Goal: Information Seeking & Learning: Learn about a topic

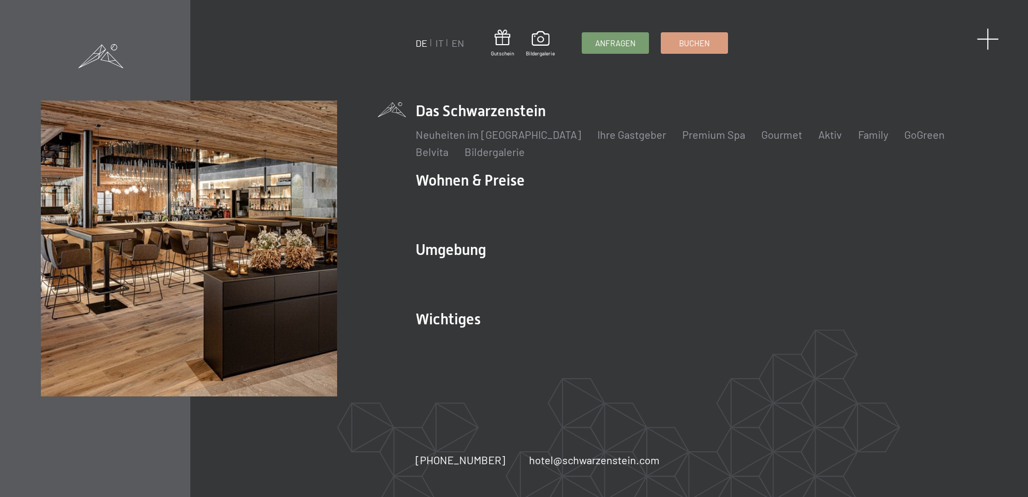
click at [981, 36] on span at bounding box center [987, 39] width 22 height 22
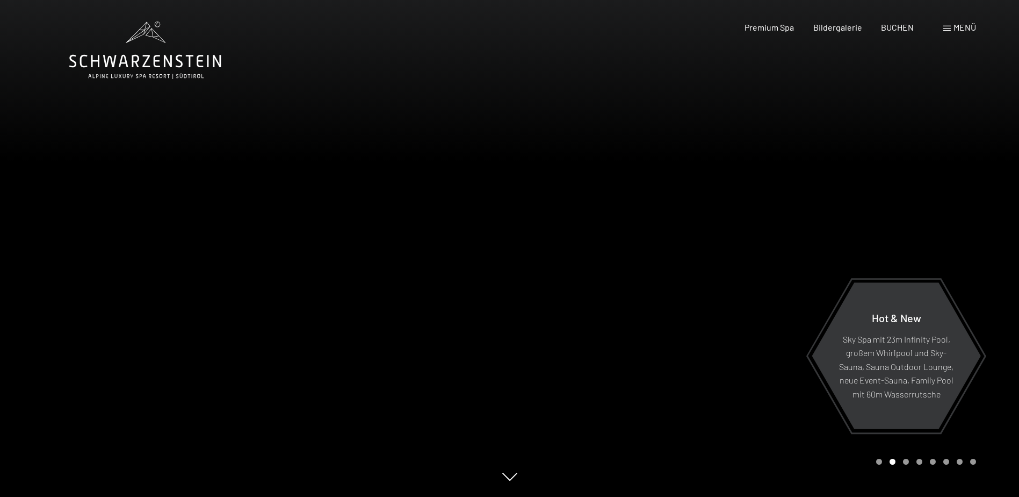
click at [956, 28] on span "Menü" at bounding box center [965, 27] width 23 height 10
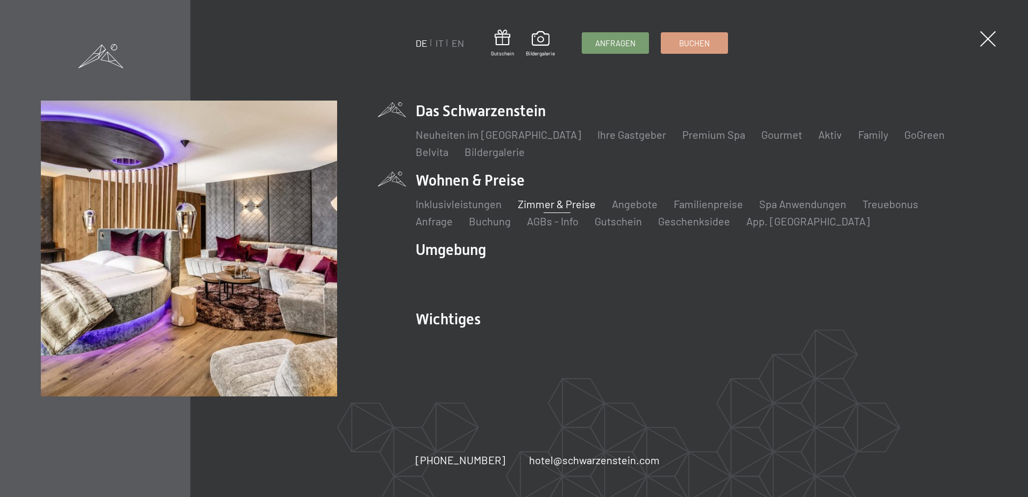
click at [558, 205] on link "Zimmer & Preise" at bounding box center [557, 203] width 78 height 13
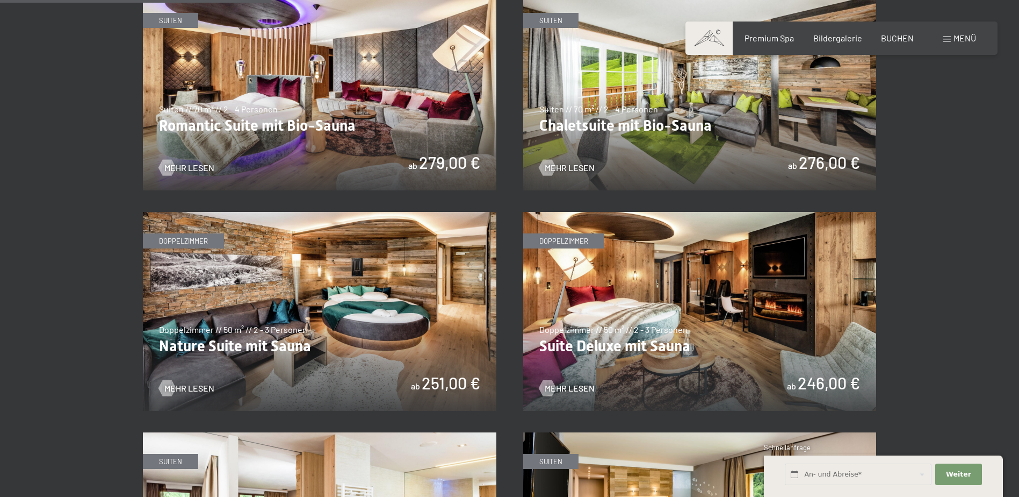
scroll to position [967, 0]
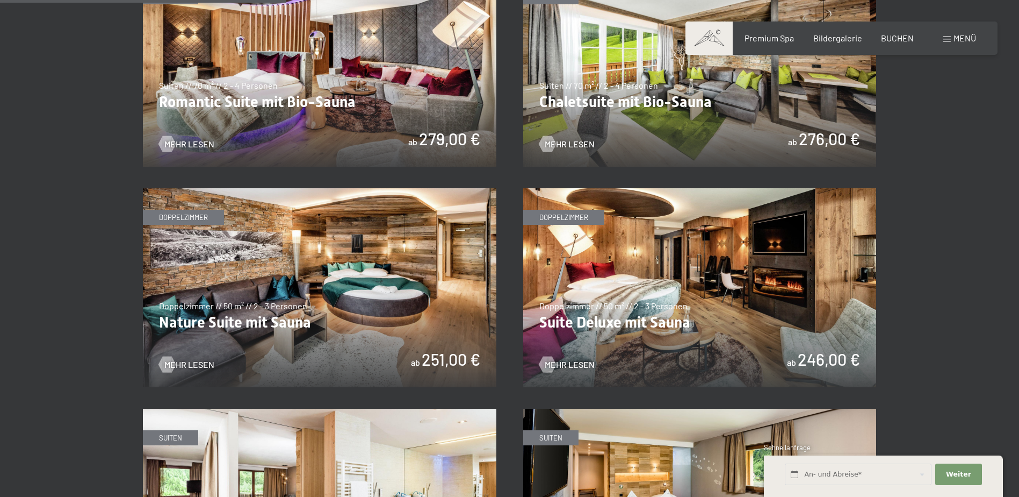
click at [365, 292] on img at bounding box center [320, 287] width 354 height 199
click at [679, 293] on img at bounding box center [700, 287] width 354 height 199
click at [323, 279] on img at bounding box center [320, 287] width 354 height 199
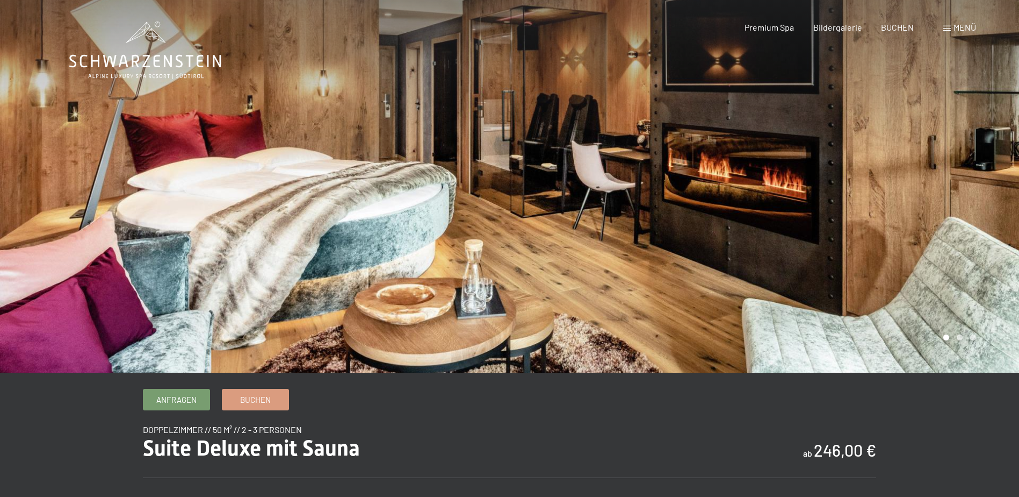
click at [919, 221] on div at bounding box center [765, 186] width 510 height 372
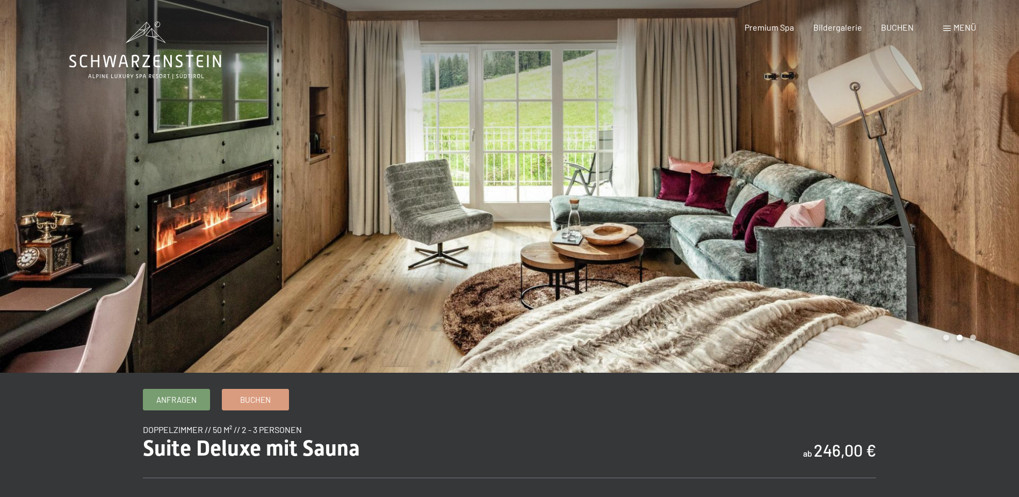
click at [886, 239] on div at bounding box center [765, 186] width 510 height 372
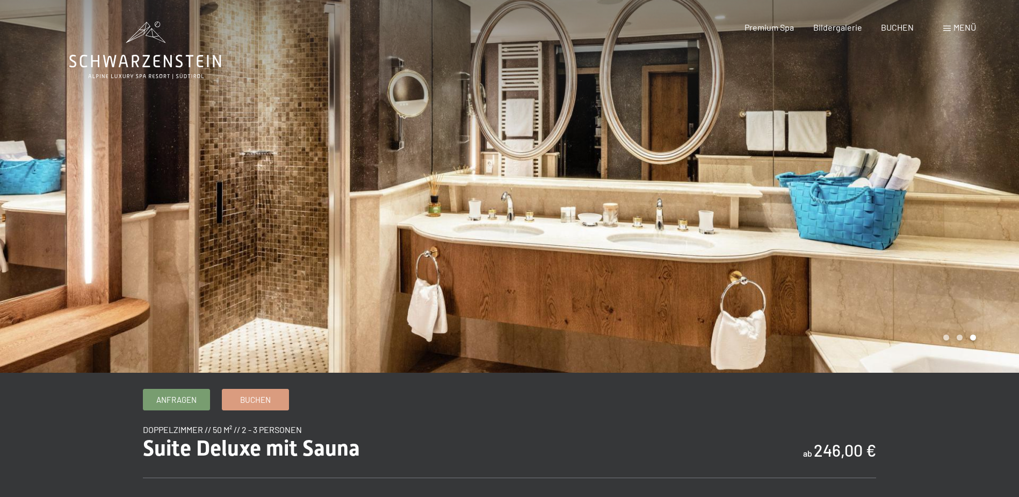
click at [886, 239] on div at bounding box center [765, 186] width 510 height 372
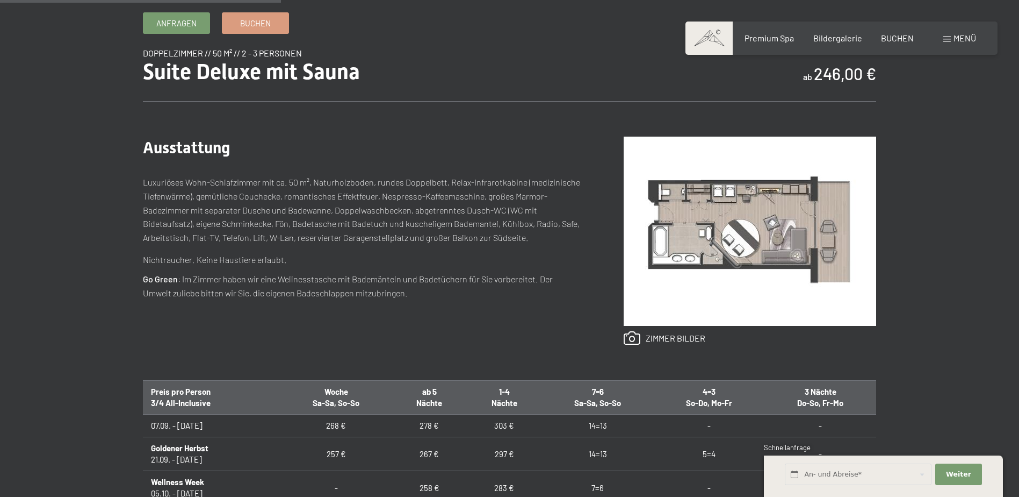
scroll to position [322, 0]
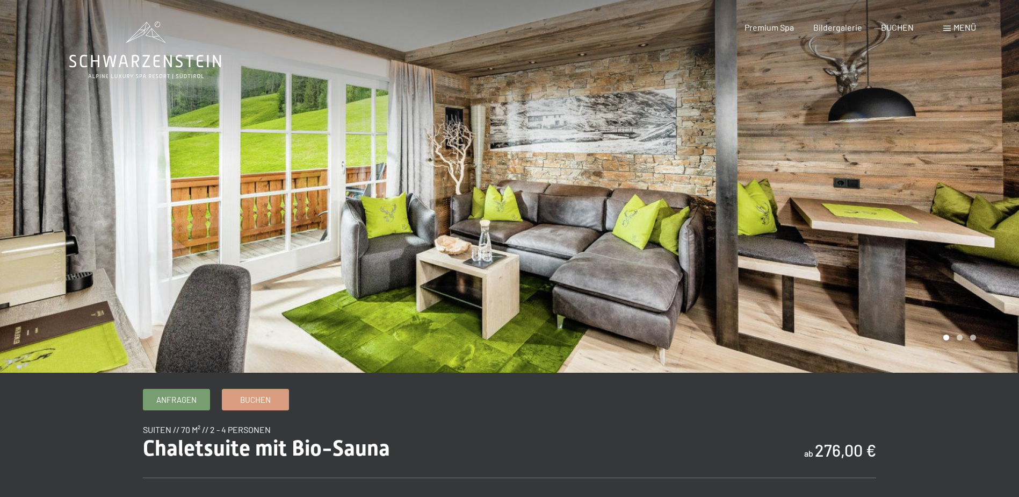
click at [951, 227] on div at bounding box center [765, 186] width 510 height 372
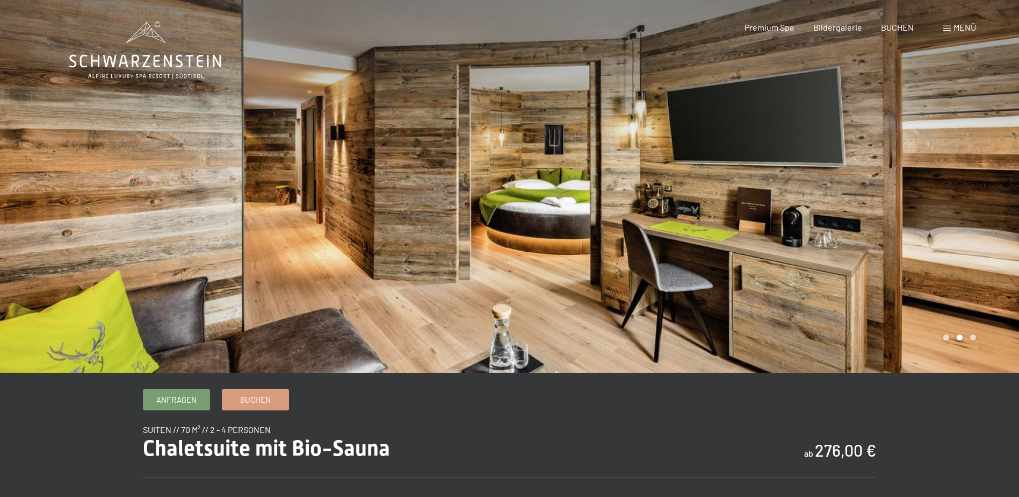
click at [951, 227] on div at bounding box center [765, 186] width 510 height 372
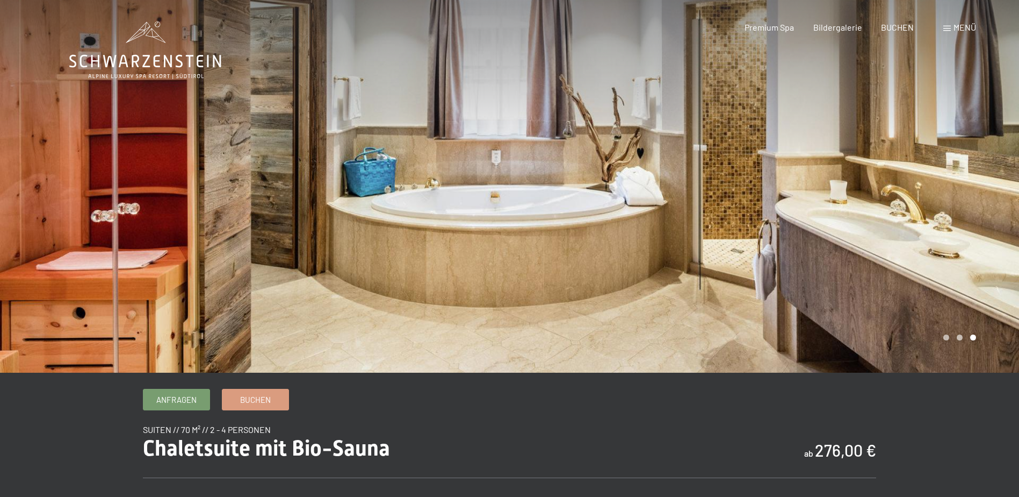
click at [951, 227] on div at bounding box center [765, 186] width 510 height 372
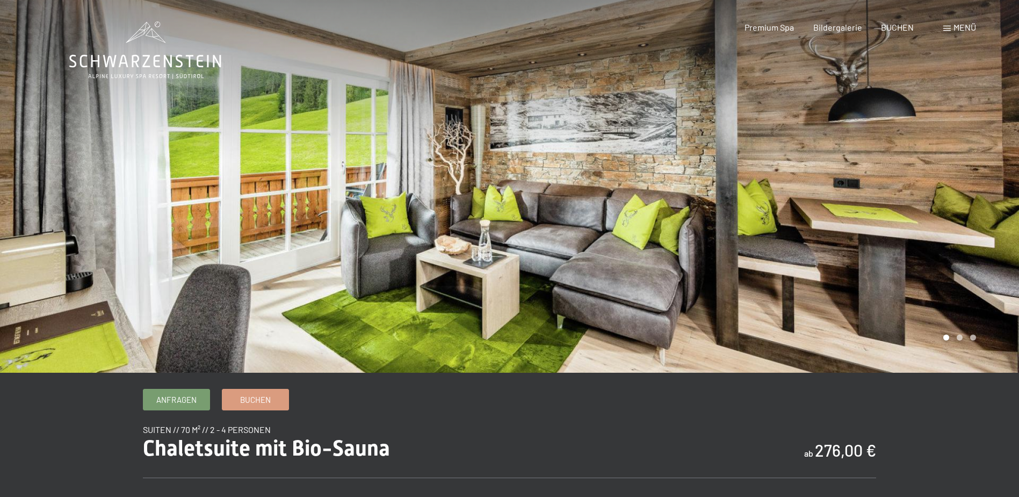
click at [951, 227] on div at bounding box center [765, 186] width 510 height 372
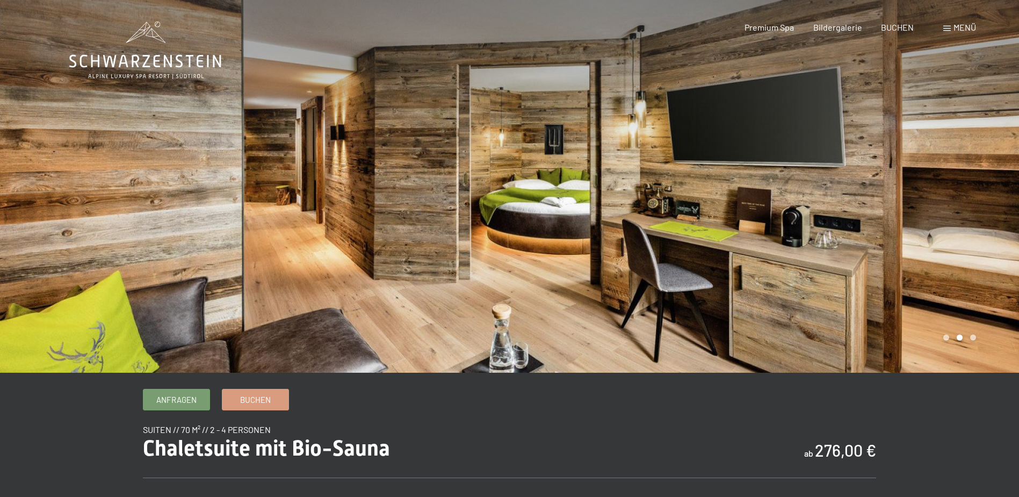
click at [850, 230] on div at bounding box center [765, 186] width 510 height 372
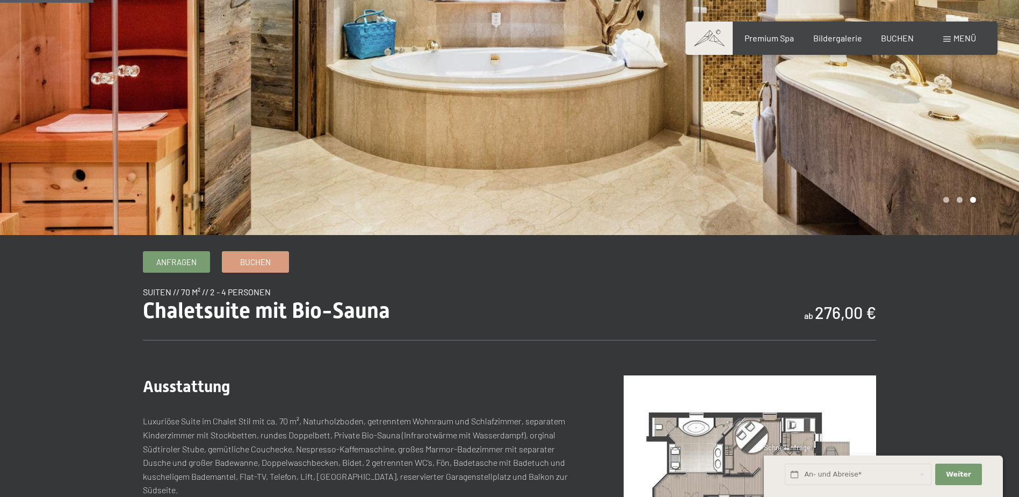
scroll to position [161, 0]
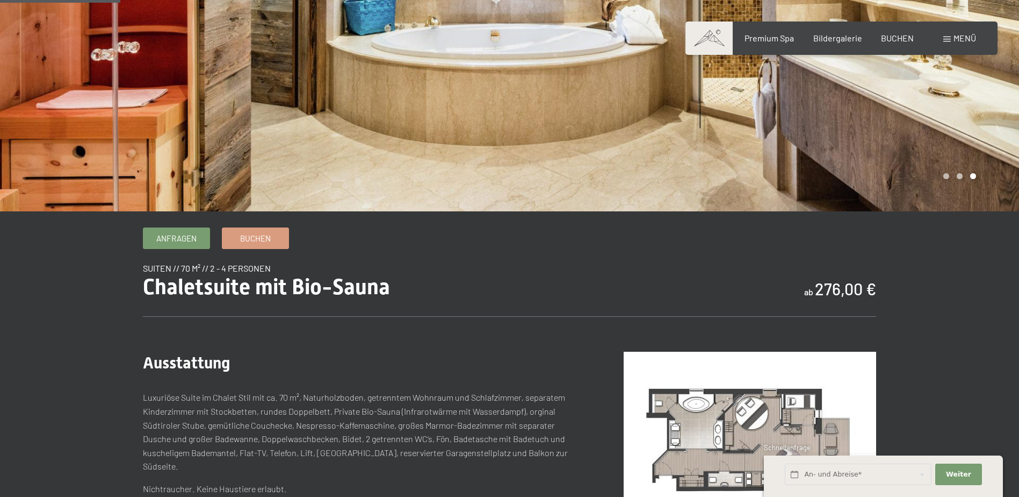
click at [719, 413] on img at bounding box center [750, 445] width 253 height 189
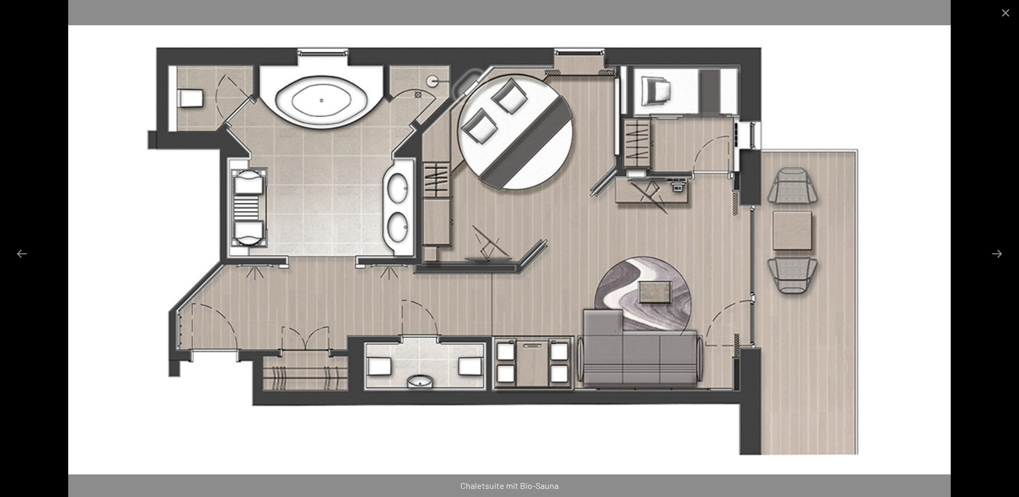
click at [295, 200] on img at bounding box center [509, 248] width 883 height 497
click at [999, 252] on button "Next slide" at bounding box center [997, 253] width 23 height 21
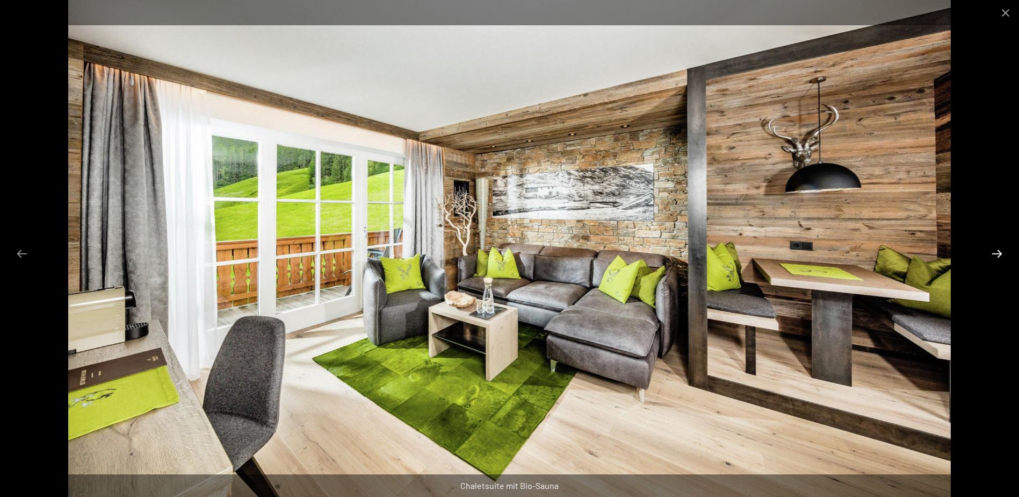
click at [999, 252] on button "Next slide" at bounding box center [997, 253] width 23 height 21
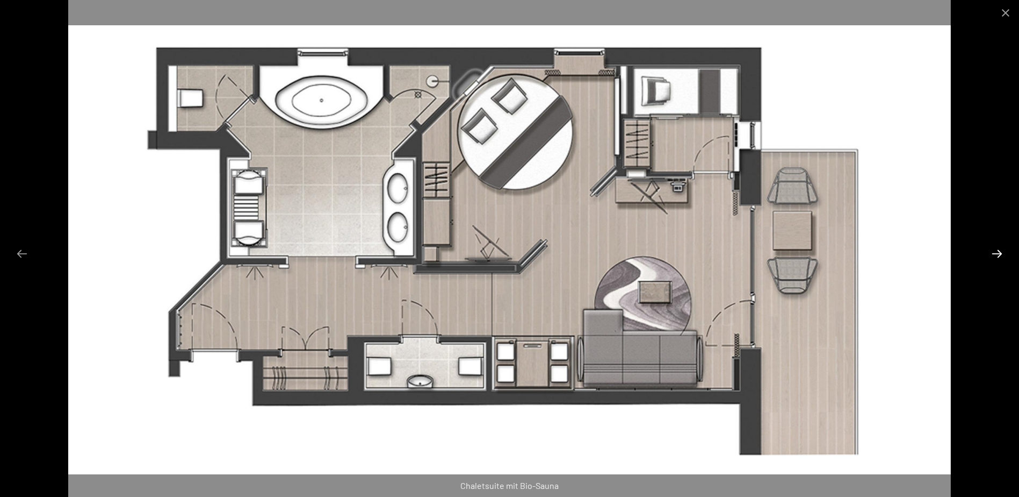
click at [999, 252] on button "Next slide" at bounding box center [997, 253] width 23 height 21
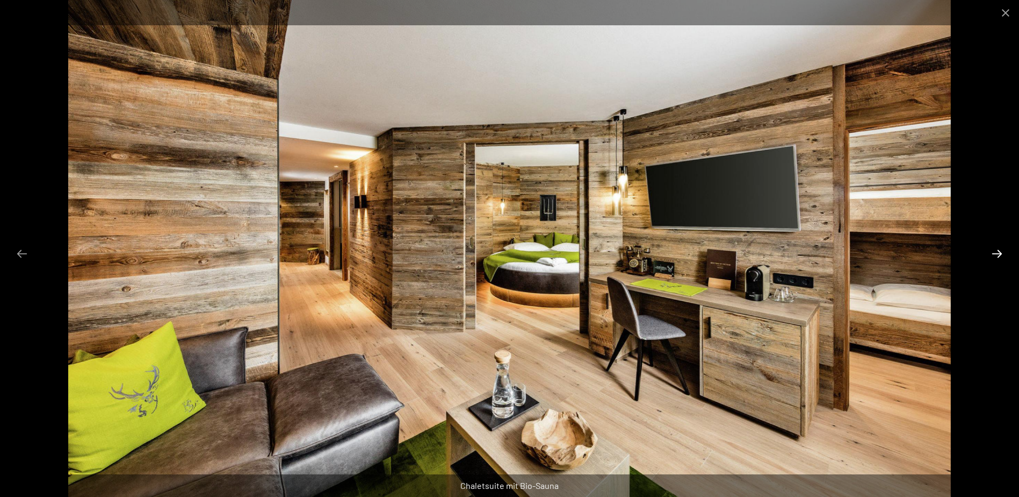
click at [999, 252] on button "Next slide" at bounding box center [997, 253] width 23 height 21
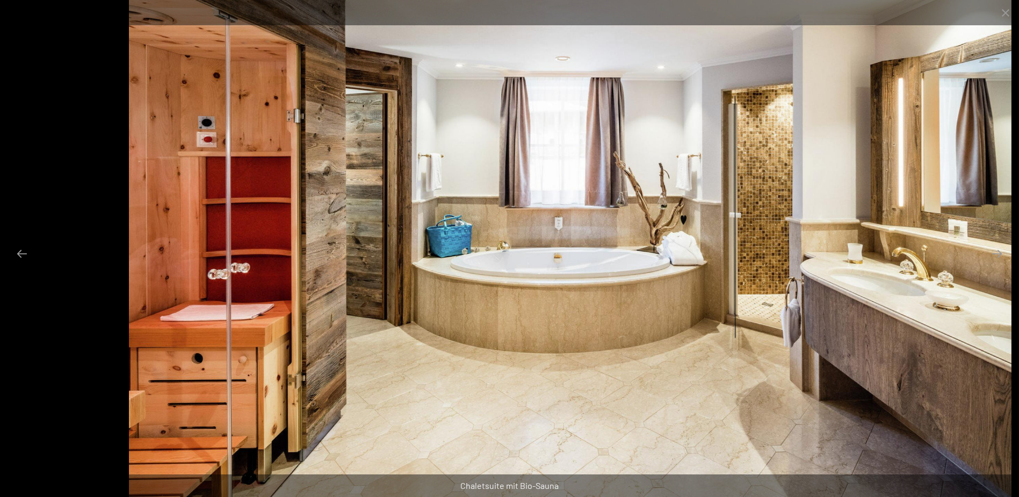
drag, startPoint x: 239, startPoint y: 267, endPoint x: 299, endPoint y: 256, distance: 61.7
click at [299, 256] on img at bounding box center [570, 248] width 883 height 497
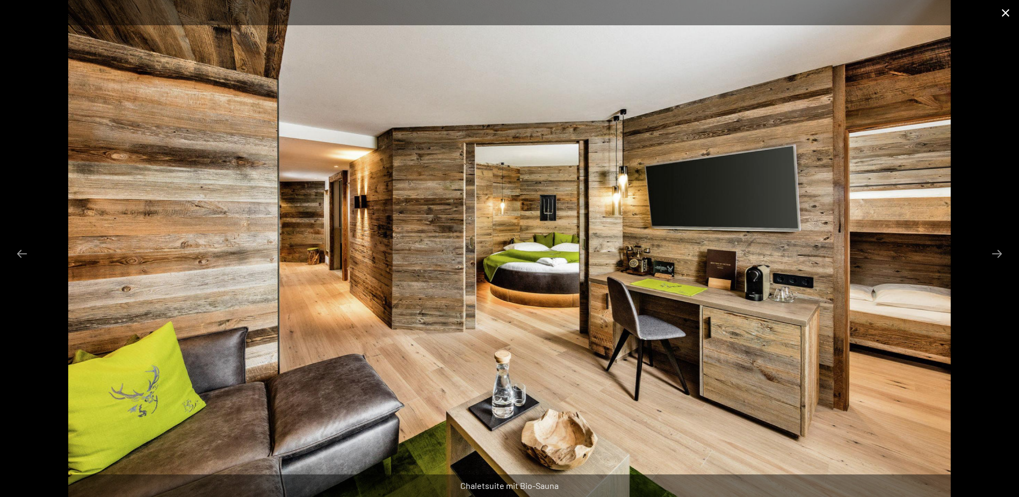
click at [1008, 13] on button "Close gallery" at bounding box center [1006, 12] width 27 height 25
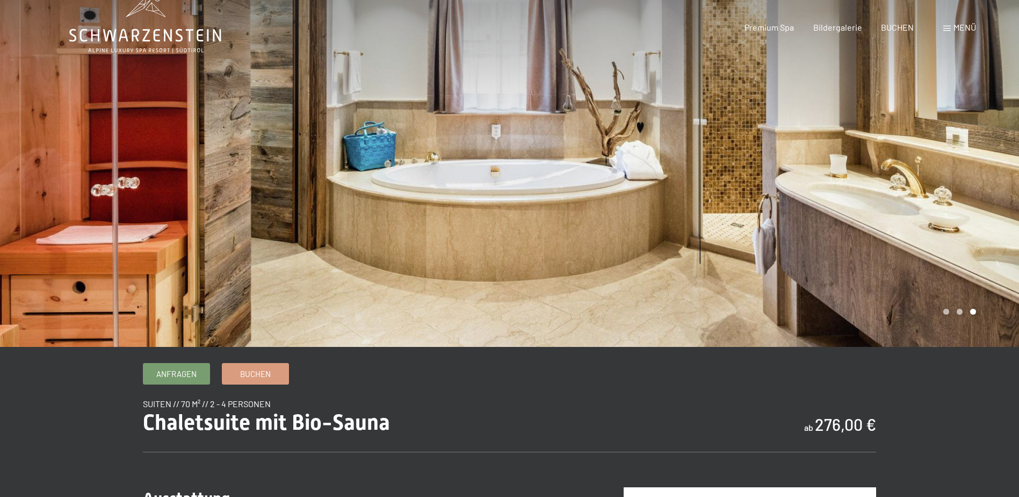
scroll to position [0, 0]
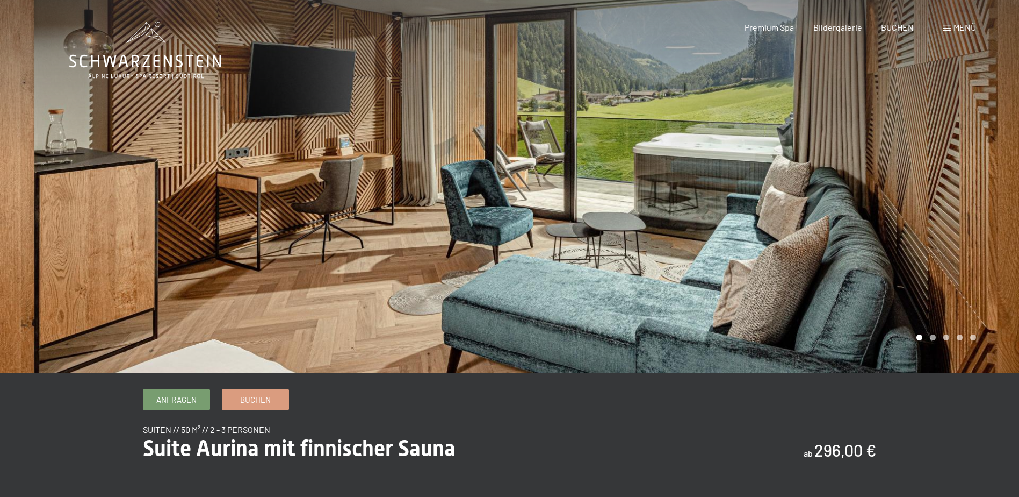
click at [717, 227] on div at bounding box center [765, 186] width 510 height 372
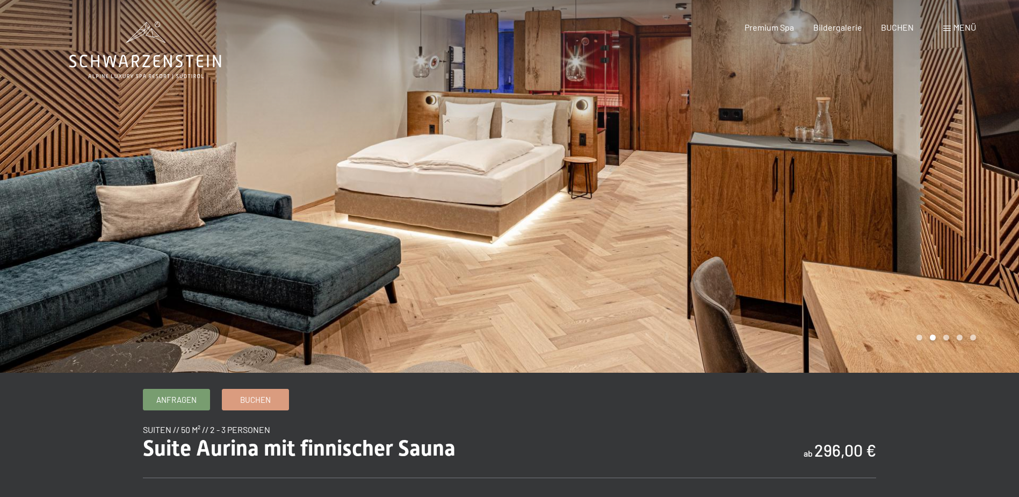
click at [717, 227] on div at bounding box center [765, 186] width 510 height 372
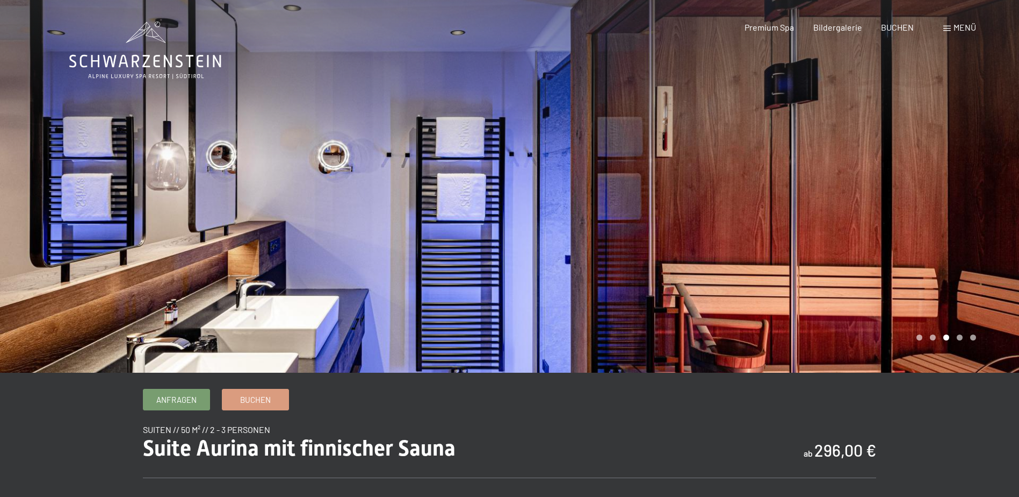
click at [717, 227] on div at bounding box center [765, 186] width 510 height 372
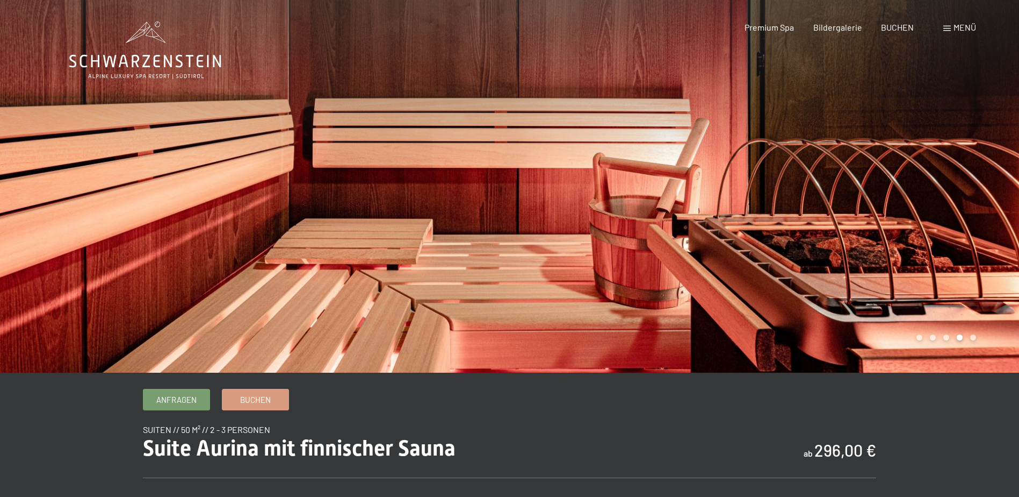
click at [717, 227] on div at bounding box center [765, 186] width 510 height 372
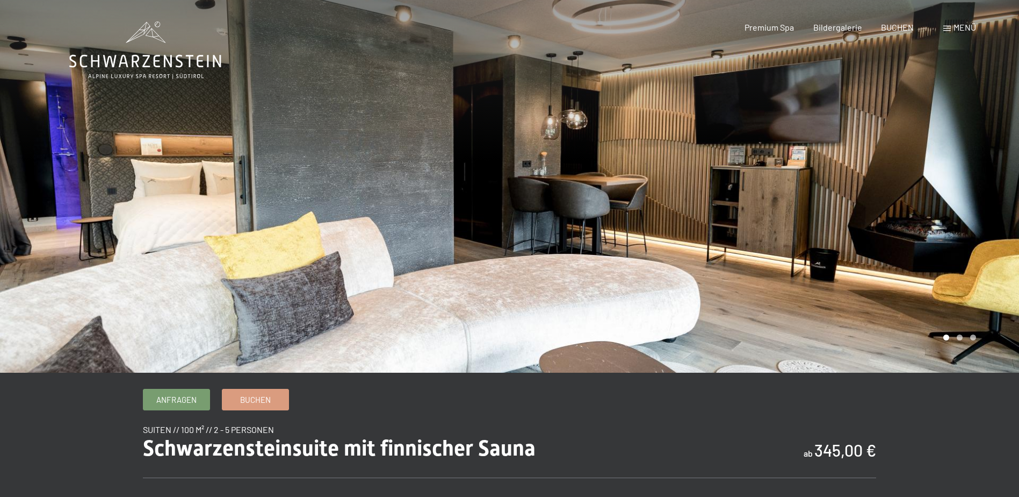
click at [882, 242] on div at bounding box center [765, 186] width 510 height 372
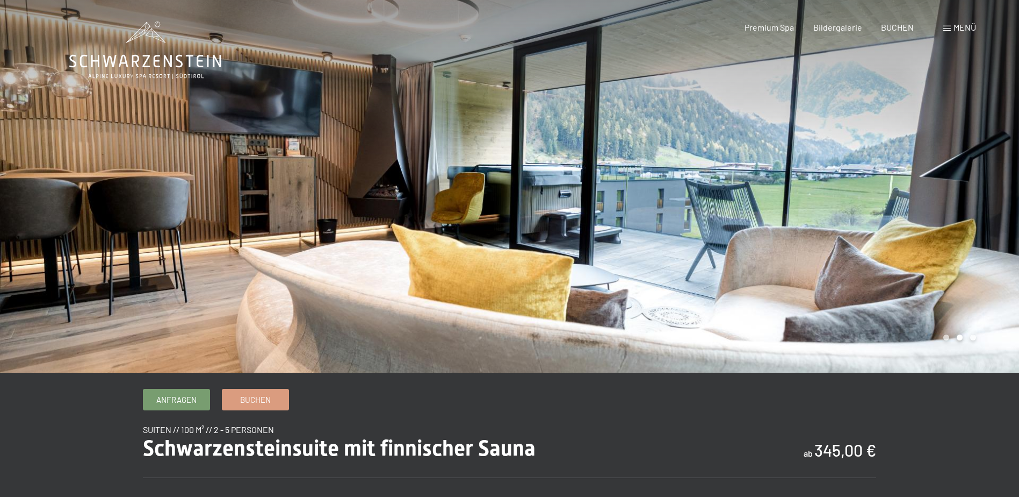
click at [882, 242] on div at bounding box center [765, 186] width 510 height 372
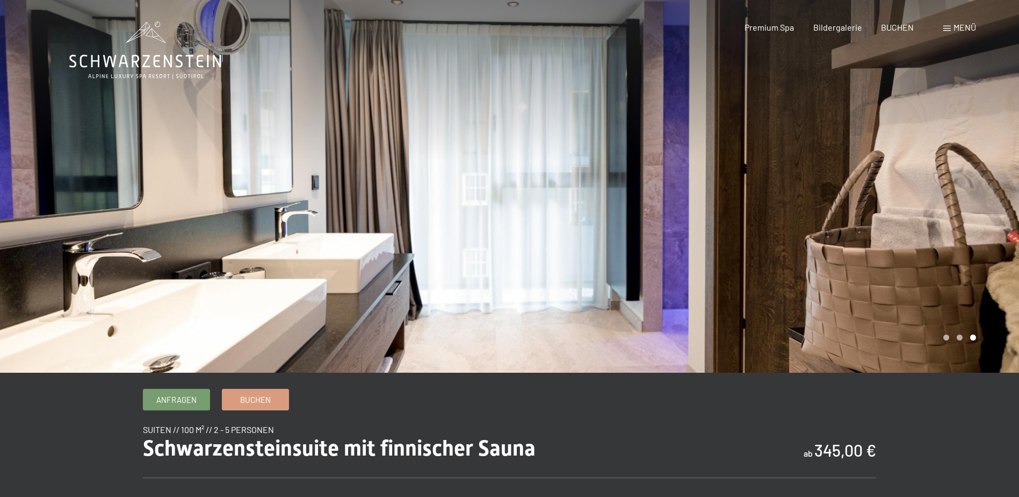
click at [882, 242] on div at bounding box center [765, 186] width 510 height 372
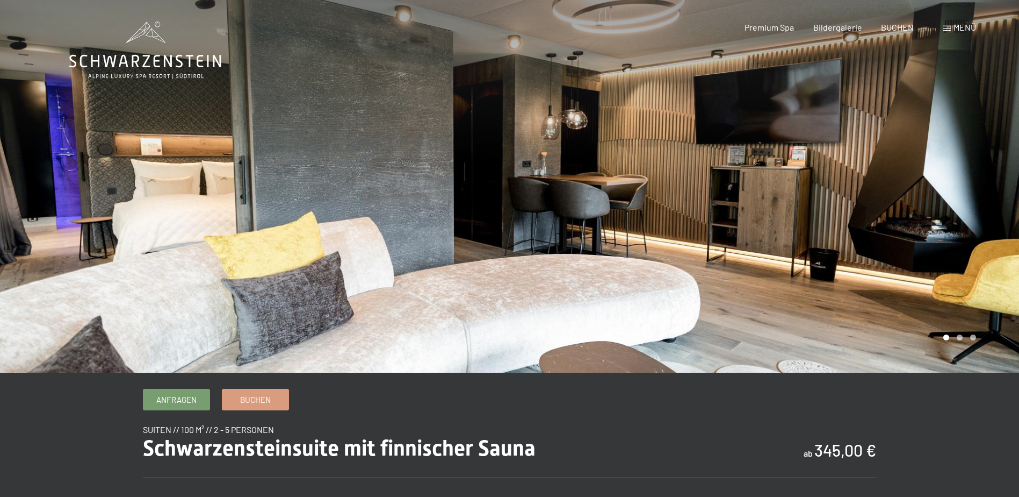
click at [882, 242] on div at bounding box center [765, 186] width 510 height 372
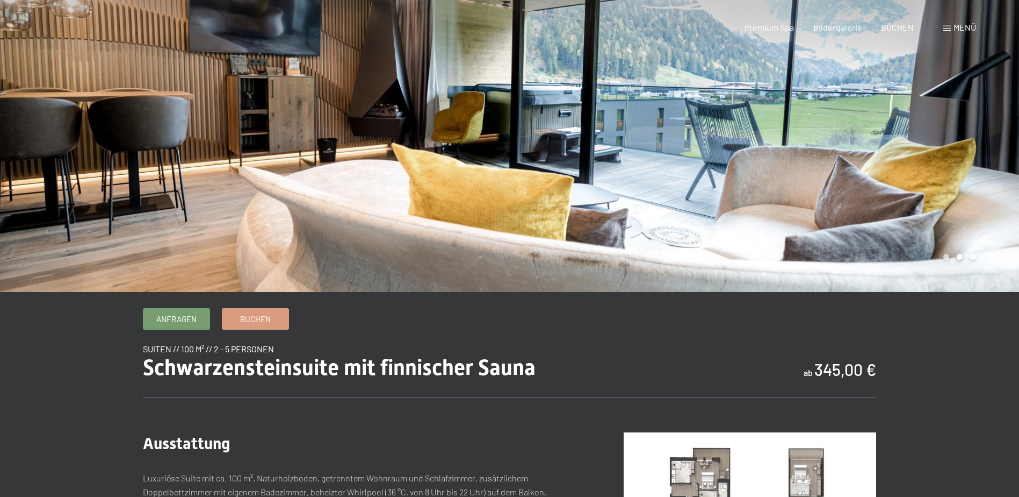
scroll to position [269, 0]
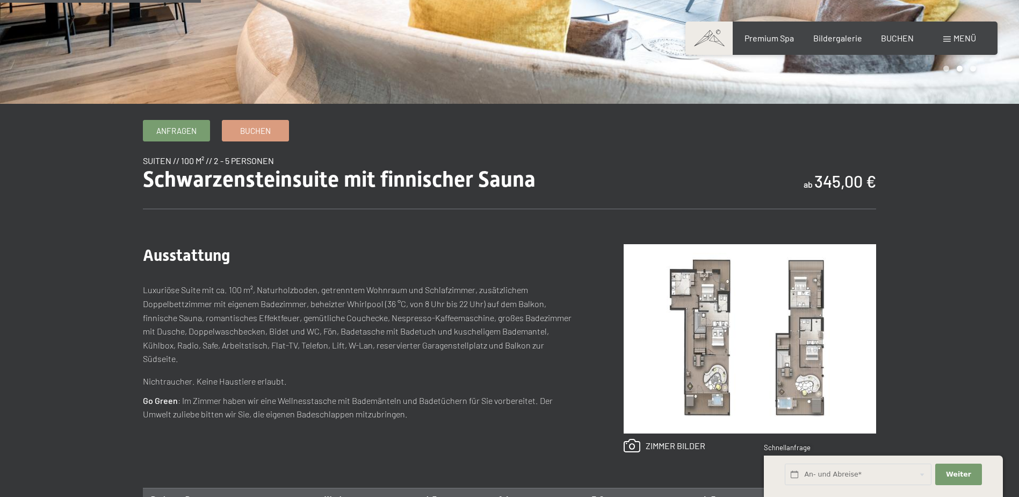
click at [702, 349] on img at bounding box center [750, 338] width 253 height 189
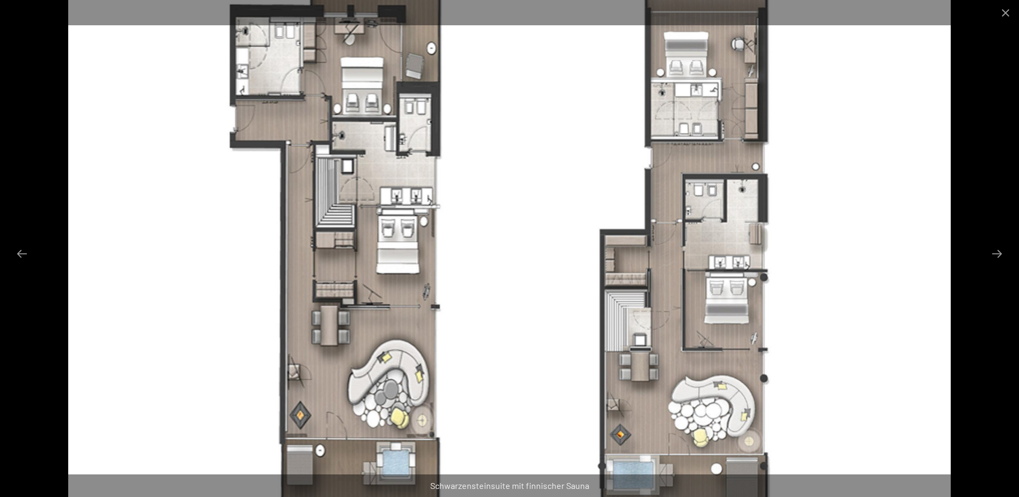
scroll to position [215, 0]
click at [843, 329] on img at bounding box center [509, 248] width 883 height 497
drag, startPoint x: 814, startPoint y: 210, endPoint x: 822, endPoint y: 289, distance: 79.4
click at [822, 289] on img at bounding box center [509, 248] width 883 height 497
